Goal: Check status: Check status

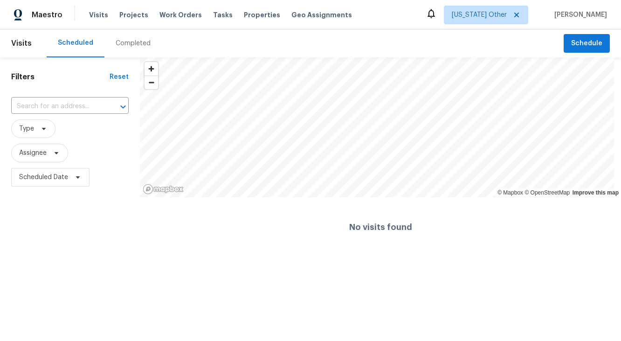
click at [71, 116] on div "​" at bounding box center [69, 106] width 117 height 20
click at [73, 110] on input "text" at bounding box center [56, 106] width 91 height 14
paste input "[STREET_ADDRESS][PERSON_NAME]"
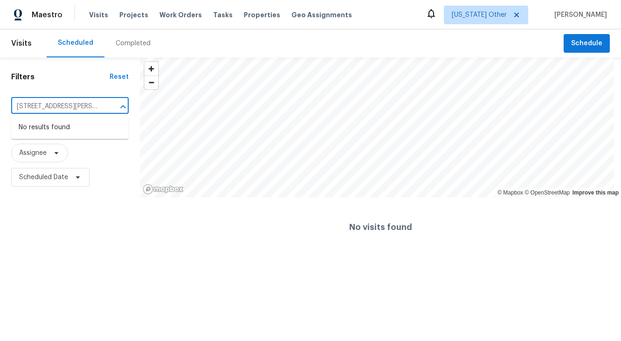
type input "[STREET_ADDRESS][PERSON_NAME]"
click at [48, 101] on input "text" at bounding box center [56, 106] width 91 height 14
paste input "[STREET_ADDRESS][PERSON_NAME]"
drag, startPoint x: 72, startPoint y: 103, endPoint x: -17, endPoint y: 82, distance: 90.9
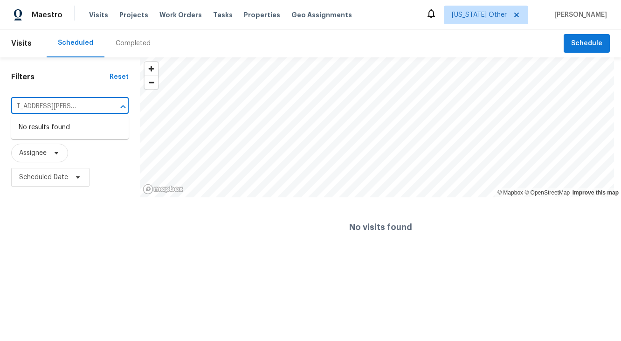
click at [0, 82] on html "Maestro Visits Projects Work Orders Tasks Properties Geo Assignments [US_STATE]…" at bounding box center [310, 128] width 621 height 257
drag, startPoint x: 93, startPoint y: 105, endPoint x: -54, endPoint y: 94, distance: 147.2
click at [0, 94] on html "Maestro Visits Projects Work Orders Tasks Properties Geo Assignments [US_STATE]…" at bounding box center [310, 128] width 621 height 257
click at [72, 107] on input "[STREET_ADDRESS][PERSON_NAME]" at bounding box center [56, 106] width 91 height 14
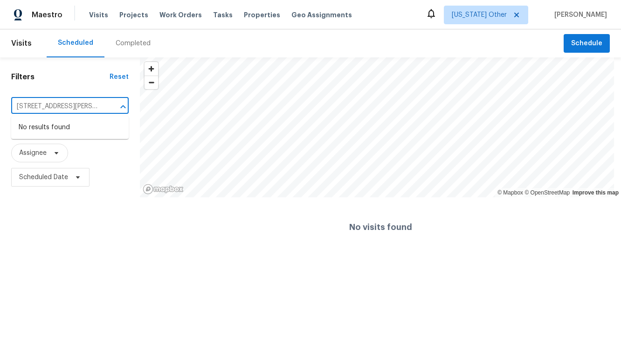
type input "[STREET_ADDRESS][PERSON_NAME]"
click at [72, 82] on div "Filters Reset ​ Type Assignee Scheduled Date" at bounding box center [70, 156] width 140 height 199
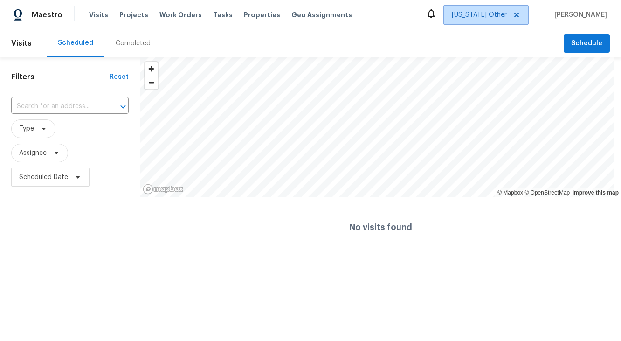
click at [514, 15] on icon at bounding box center [516, 14] width 7 height 7
click at [485, 13] on span "[US_STATE] Other" at bounding box center [478, 14] width 55 height 9
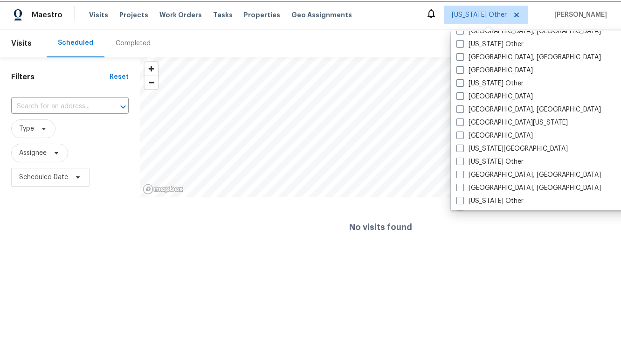
scroll to position [316, 0]
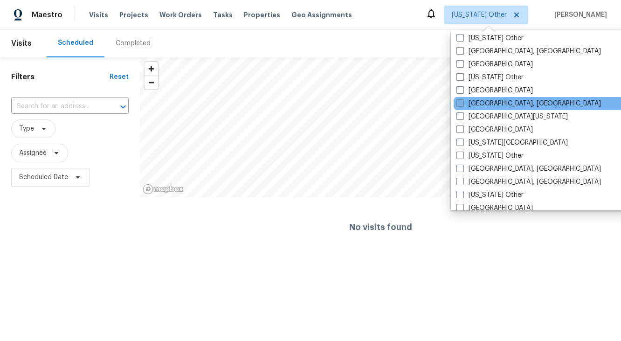
click at [492, 101] on label "[GEOGRAPHIC_DATA], [GEOGRAPHIC_DATA]" at bounding box center [528, 103] width 144 height 9
click at [462, 101] on input "[GEOGRAPHIC_DATA], [GEOGRAPHIC_DATA]" at bounding box center [459, 102] width 6 height 6
checkbox input "true"
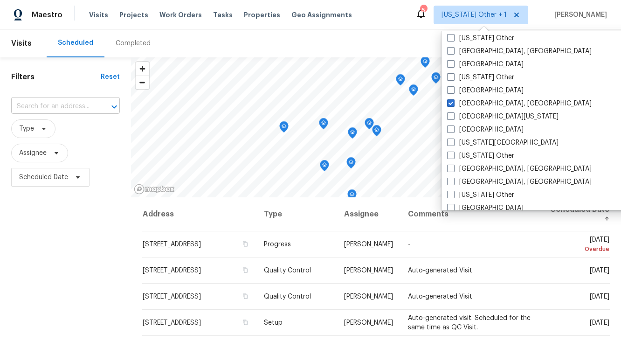
click at [65, 105] on input "text" at bounding box center [52, 106] width 82 height 14
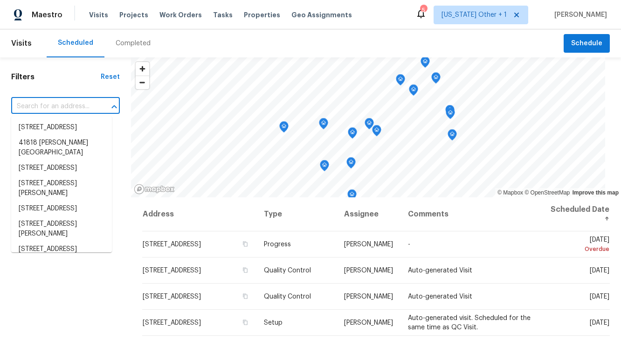
paste input "[STREET_ADDRESS][PERSON_NAME]"
type input "[STREET_ADDRESS][PERSON_NAME]"
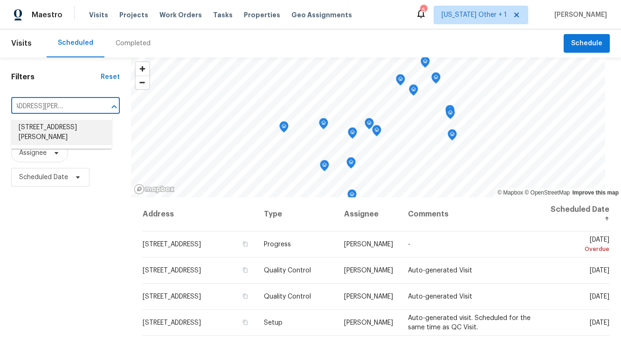
click at [66, 130] on li "[STREET_ADDRESS][PERSON_NAME]" at bounding box center [61, 132] width 101 height 25
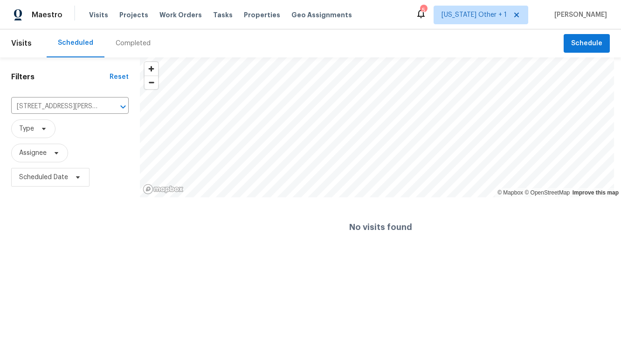
click at [127, 41] on div "Completed" at bounding box center [133, 43] width 35 height 9
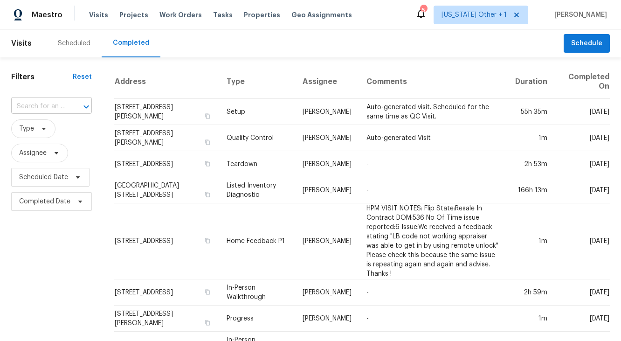
click at [70, 106] on div at bounding box center [80, 106] width 24 height 13
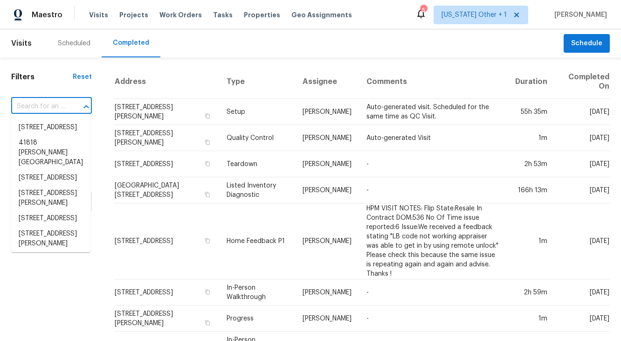
paste input "[STREET_ADDRESS][PERSON_NAME]"
type input "[STREET_ADDRESS][PERSON_NAME]"
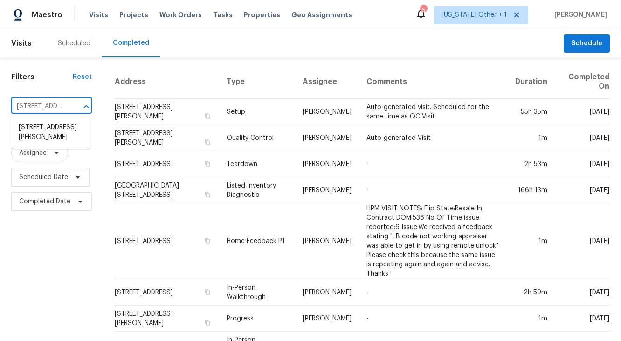
scroll to position [0, 96]
click at [57, 130] on li "[STREET_ADDRESS][PERSON_NAME]" at bounding box center [50, 132] width 79 height 25
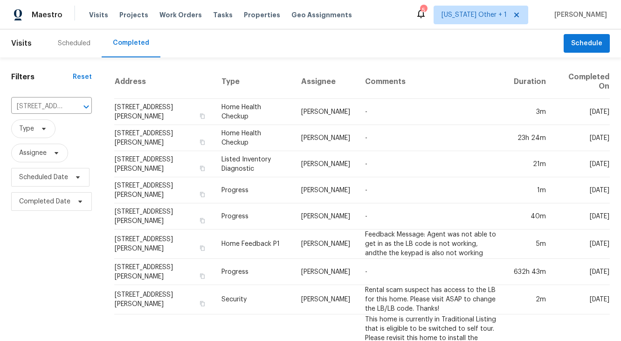
click at [321, 40] on div "Scheduled Completed" at bounding box center [305, 43] width 517 height 28
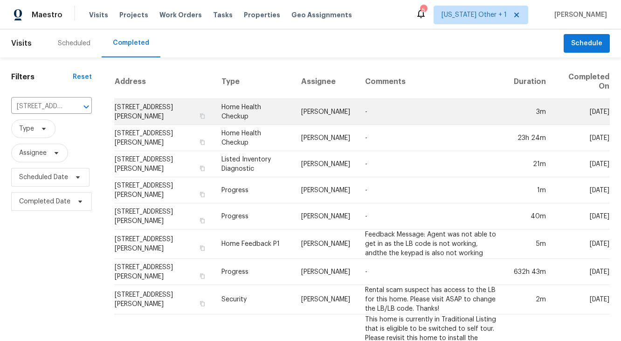
click at [266, 116] on td "Home Health Checkup" at bounding box center [254, 112] width 80 height 26
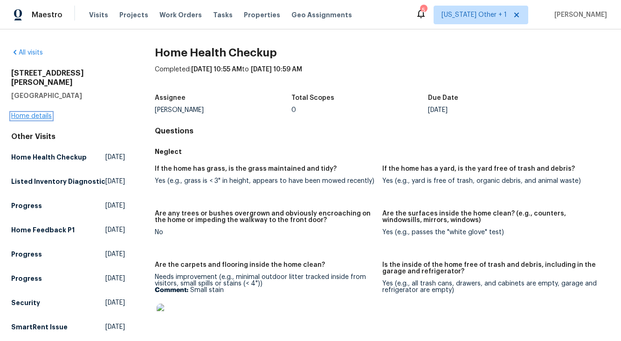
click at [45, 113] on link "Home details" at bounding box center [31, 116] width 41 height 7
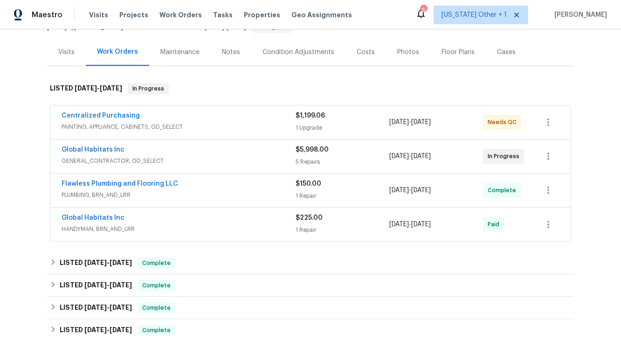
scroll to position [118, 0]
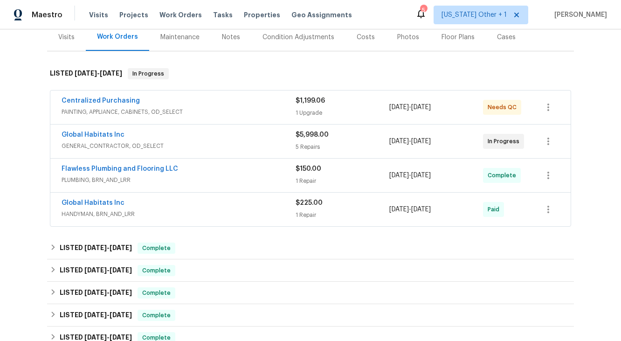
click at [204, 107] on span "PAINTING, APPLIANCE, CABINETS, OD_SELECT" at bounding box center [179, 111] width 234 height 9
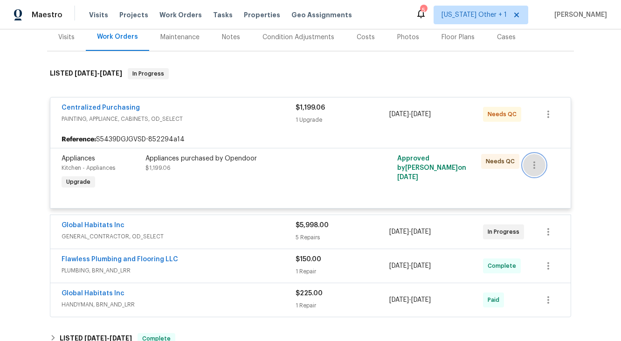
click at [530, 166] on icon "button" at bounding box center [533, 164] width 11 height 11
click at [306, 183] on div at bounding box center [310, 170] width 621 height 341
click at [205, 220] on div "Global Habitats Inc" at bounding box center [179, 225] width 234 height 11
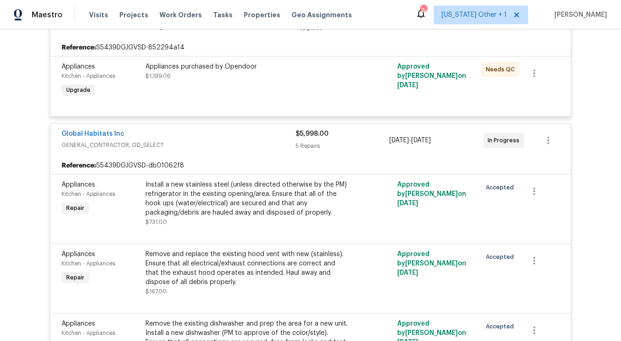
scroll to position [248, 0]
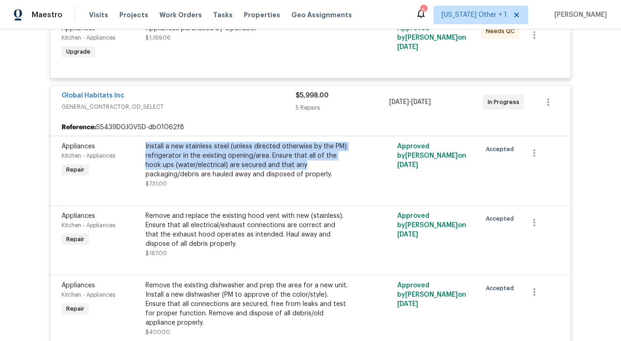
drag, startPoint x: 142, startPoint y: 146, endPoint x: 319, endPoint y: 165, distance: 178.5
click at [319, 165] on div "Install a new stainless steel (unless directed otherwise by the PM) refrigerato…" at bounding box center [247, 160] width 204 height 37
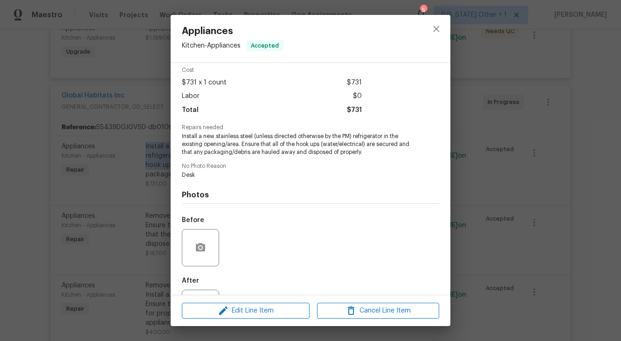
scroll to position [0, 0]
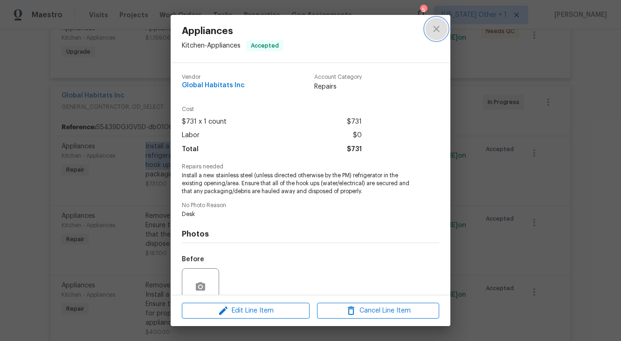
click at [439, 28] on icon "close" at bounding box center [436, 28] width 11 height 11
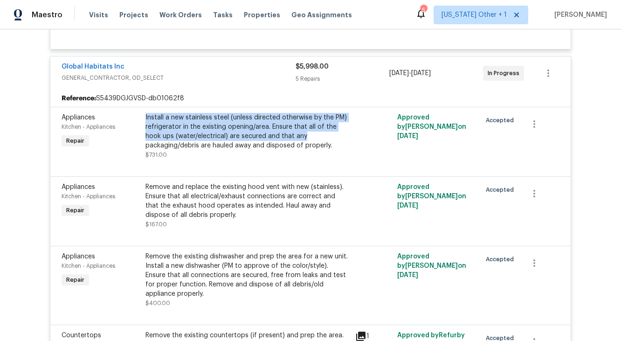
scroll to position [277, 0]
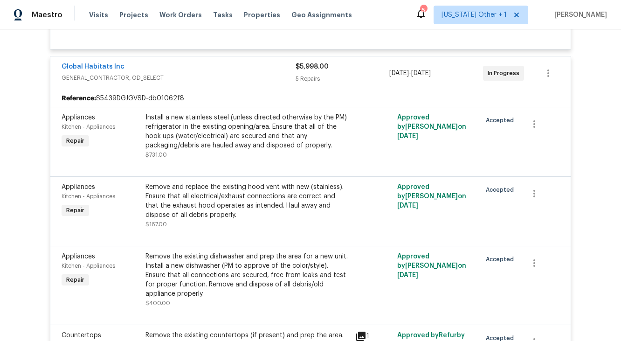
click at [285, 212] on div "Remove and replace the existing hood vent with new (stainless). Ensure that all…" at bounding box center [247, 200] width 204 height 37
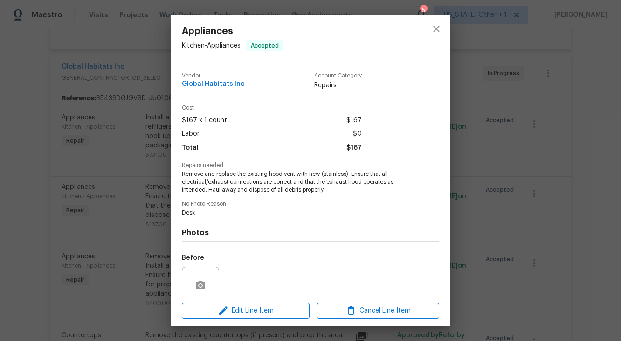
scroll to position [2, 0]
click at [438, 31] on icon "close" at bounding box center [436, 29] width 6 height 6
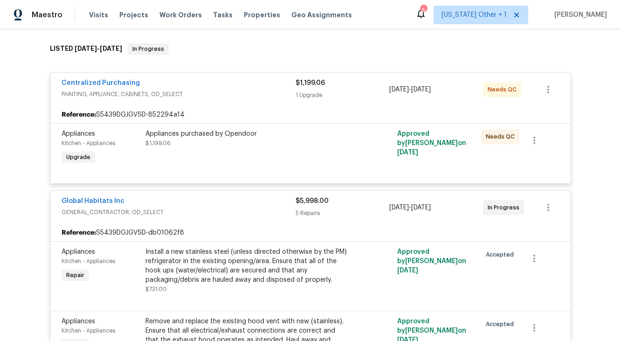
scroll to position [0, 0]
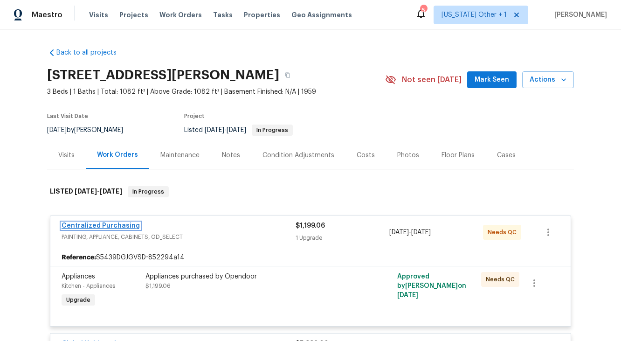
click at [111, 224] on link "Centralized Purchasing" at bounding box center [101, 225] width 78 height 7
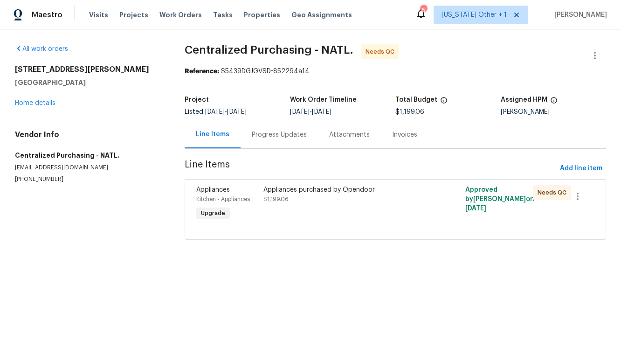
click at [277, 136] on div "Progress Updates" at bounding box center [279, 134] width 55 height 9
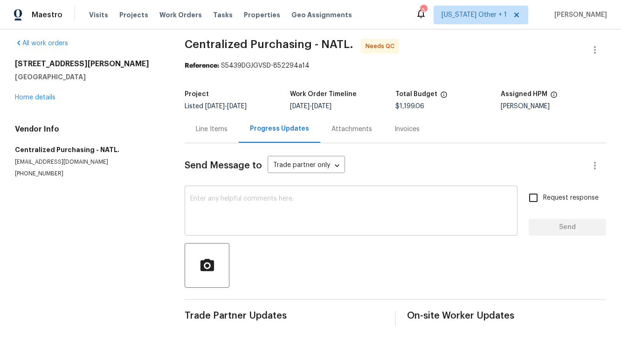
scroll to position [13, 0]
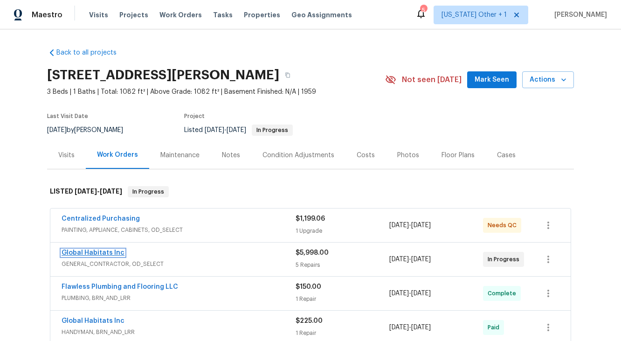
click at [103, 253] on link "Global Habitats Inc" at bounding box center [93, 252] width 63 height 7
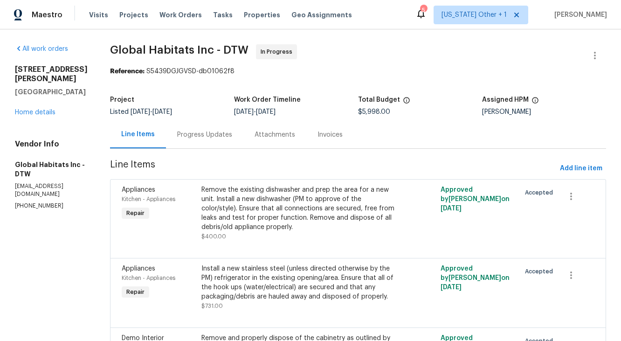
click at [185, 137] on div "Progress Updates" at bounding box center [204, 134] width 55 height 9
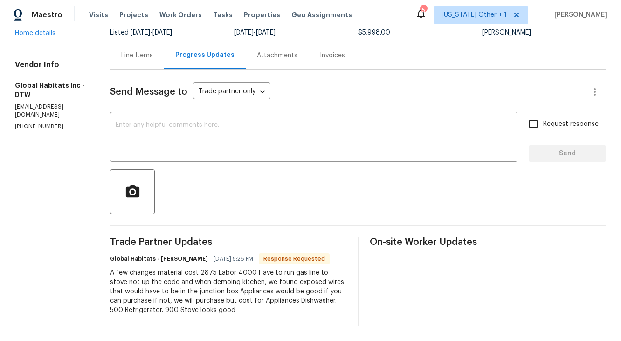
scroll to position [86, 0]
